Goal: Task Accomplishment & Management: Manage account settings

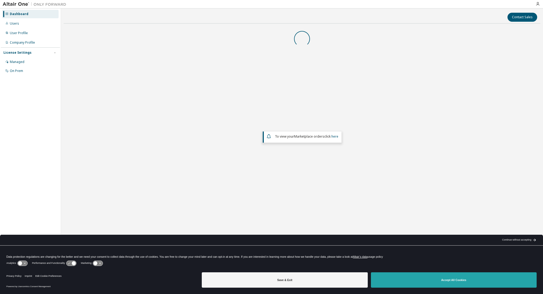
click at [423, 277] on button "Accept All Cookies" at bounding box center [454, 280] width 166 height 15
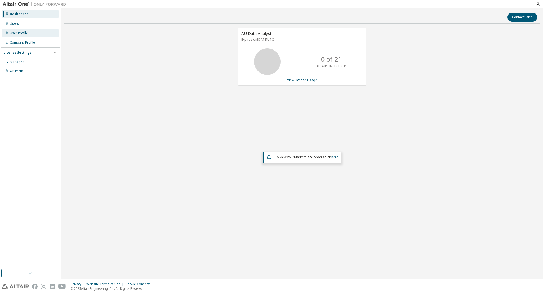
click at [23, 35] on div "User Profile" at bounding box center [19, 33] width 18 height 4
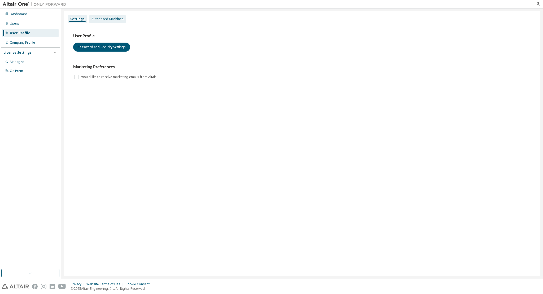
click at [105, 21] on div "Authorized Machines" at bounding box center [107, 19] width 36 height 8
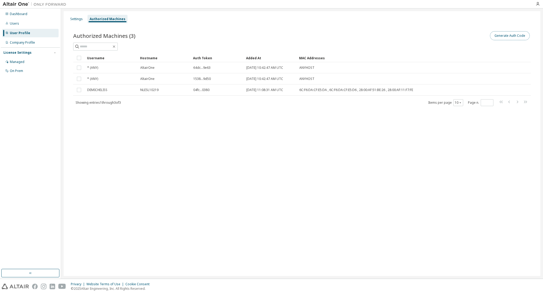
click at [505, 36] on button "Generate Auth Code" at bounding box center [510, 35] width 40 height 9
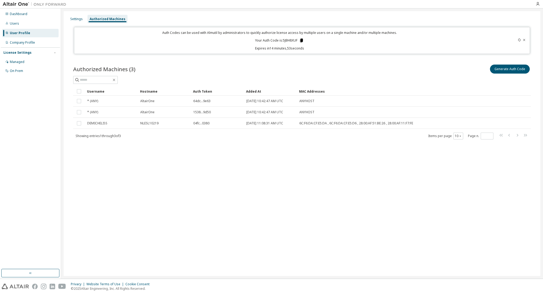
click at [301, 40] on icon at bounding box center [301, 41] width 3 height 4
